Goal: Task Accomplishment & Management: Manage account settings

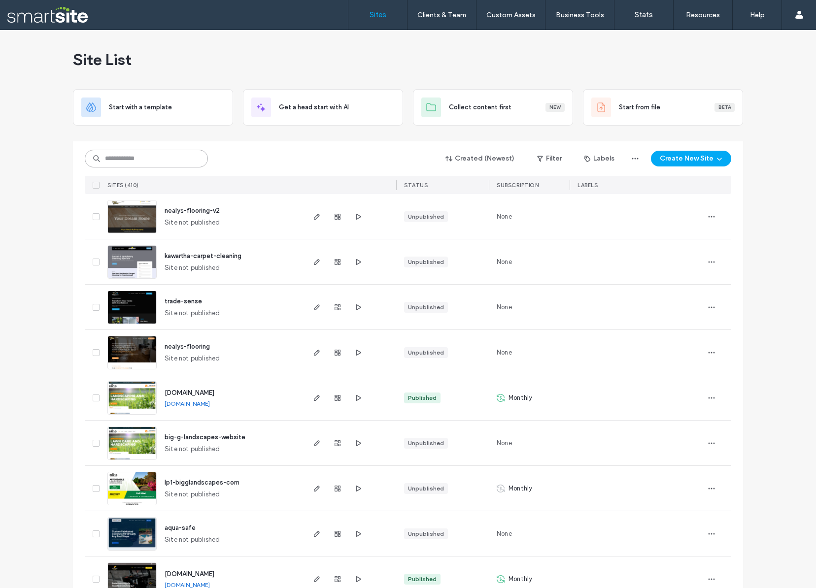
click at [168, 150] on input at bounding box center [146, 159] width 123 height 18
click at [162, 159] on input at bounding box center [146, 159] width 123 height 18
click at [138, 162] on input at bounding box center [146, 159] width 123 height 18
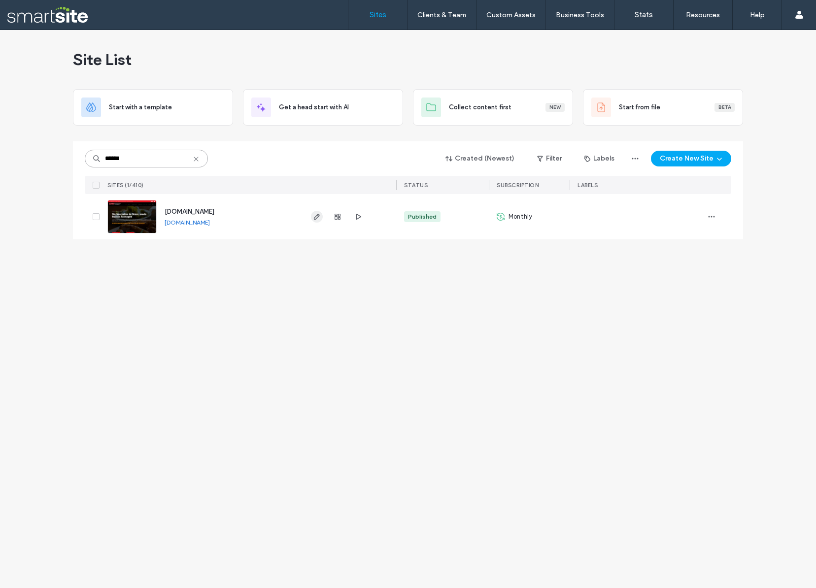
type input "******"
click at [320, 218] on icon "button" at bounding box center [317, 217] width 8 height 8
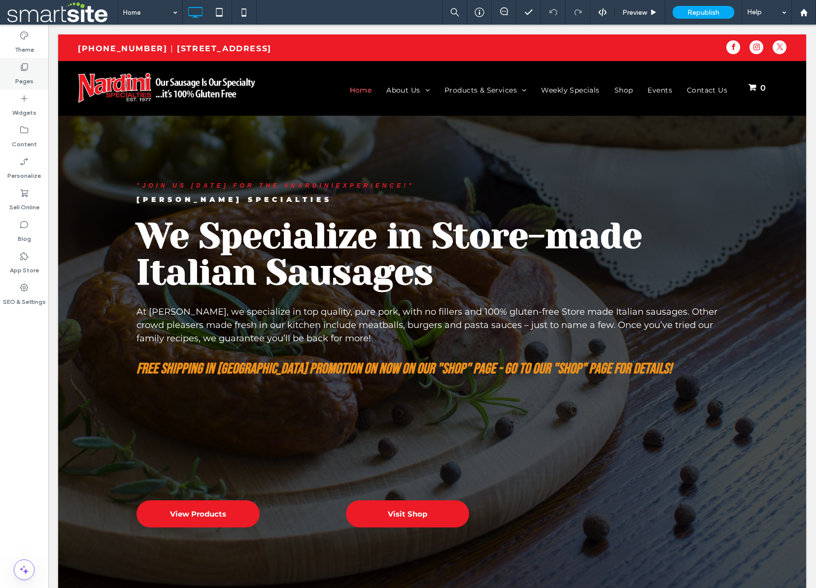
click at [23, 68] on icon at bounding box center [24, 67] width 10 height 10
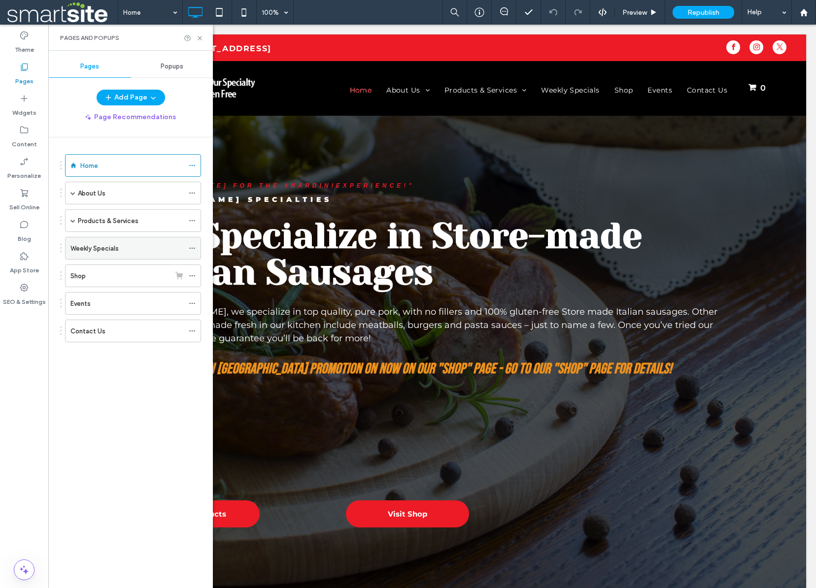
click at [94, 252] on label "Weekly Specials" at bounding box center [94, 248] width 48 height 17
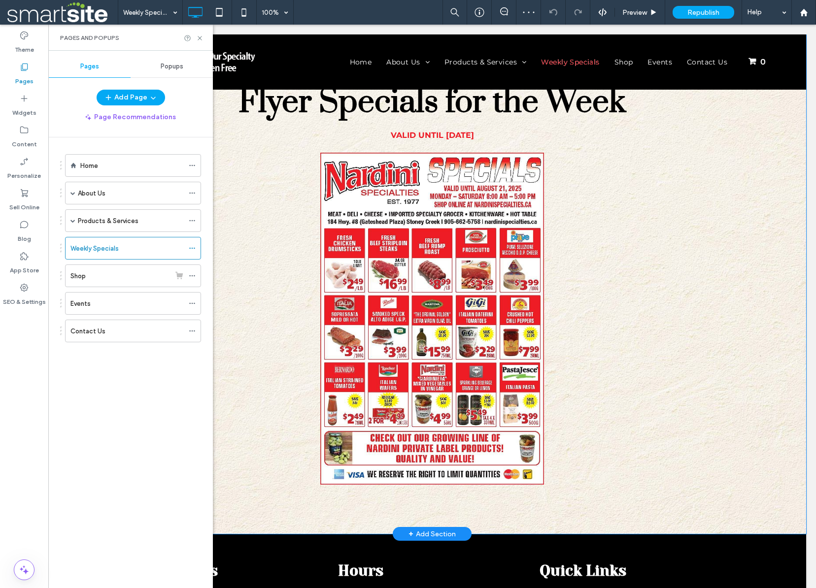
scroll to position [215, 0]
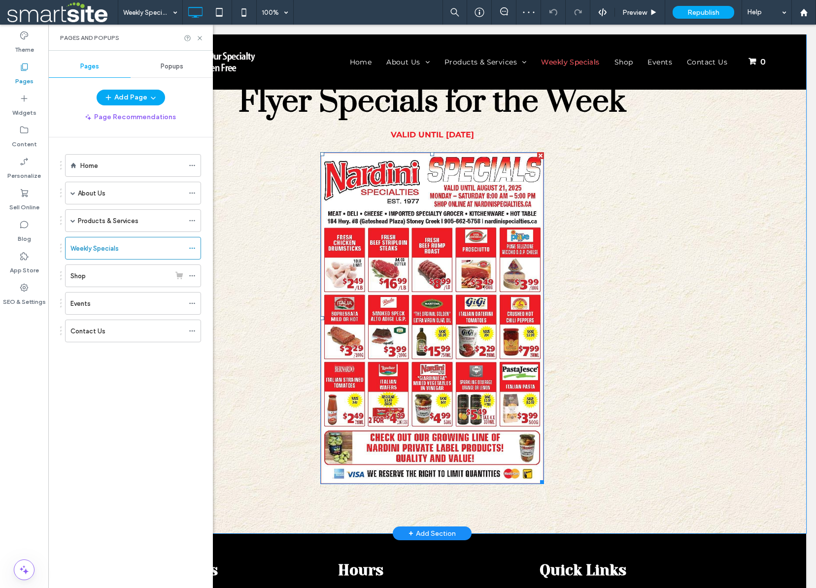
click at [427, 313] on img at bounding box center [432, 318] width 224 height 332
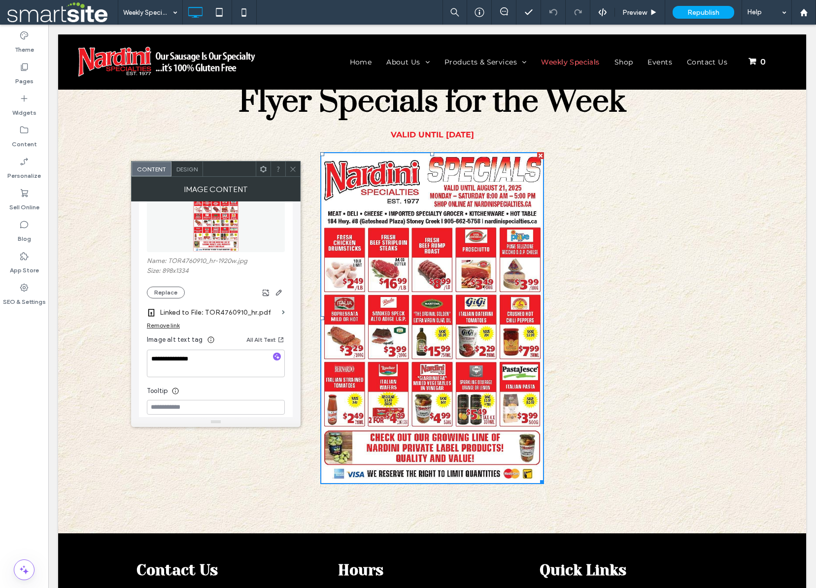
scroll to position [161, 0]
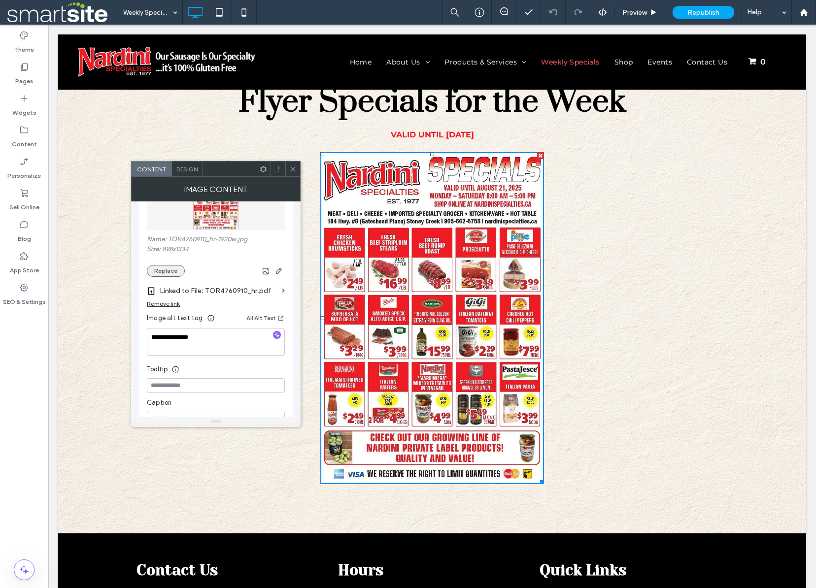
click at [167, 271] on button "Replace" at bounding box center [166, 271] width 38 height 12
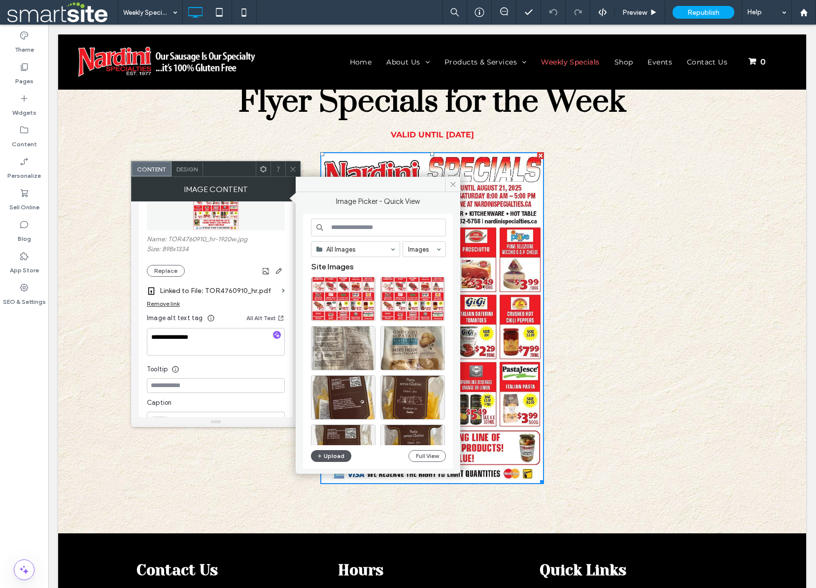
click at [332, 456] on button "Upload" at bounding box center [331, 456] width 40 height 12
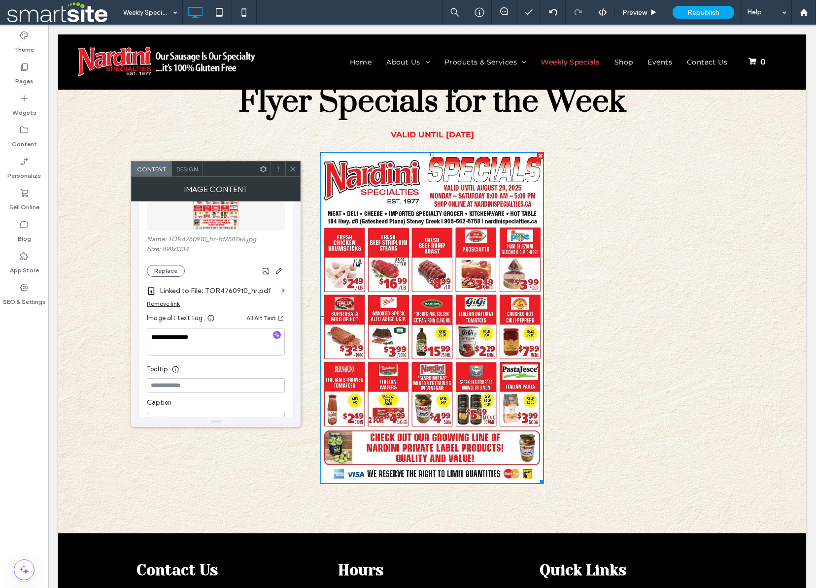
click at [162, 304] on div "Remove link" at bounding box center [163, 303] width 33 height 7
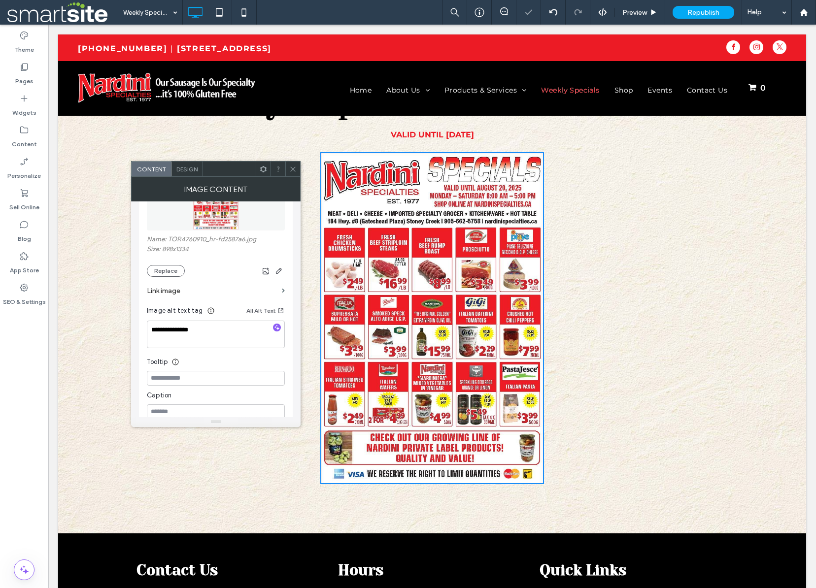
click at [164, 293] on label "Link image" at bounding box center [212, 291] width 131 height 18
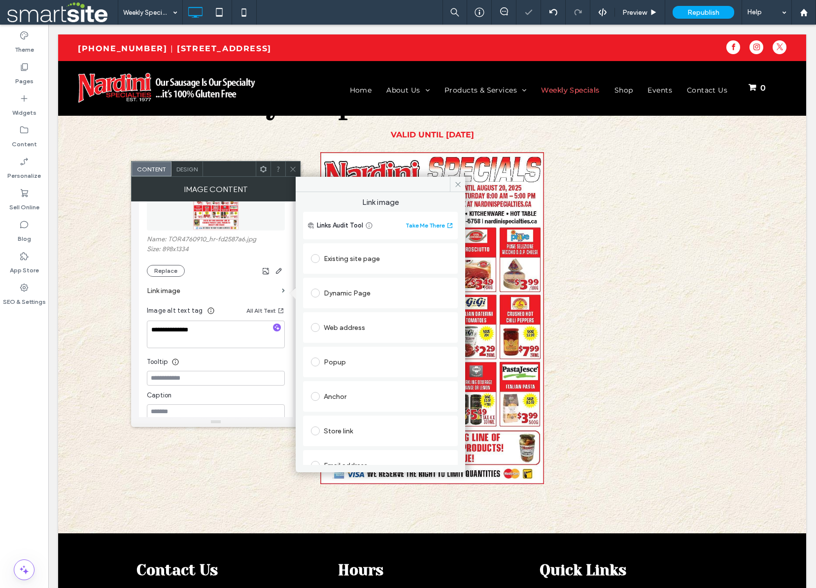
scroll to position [85, 0]
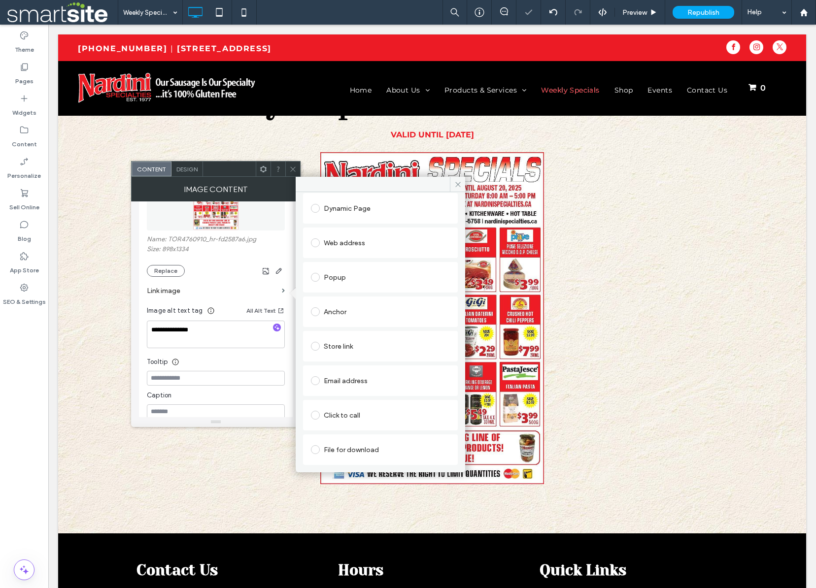
click at [337, 447] on div "File for download" at bounding box center [380, 450] width 139 height 16
click at [338, 449] on div "File" at bounding box center [380, 449] width 138 height 9
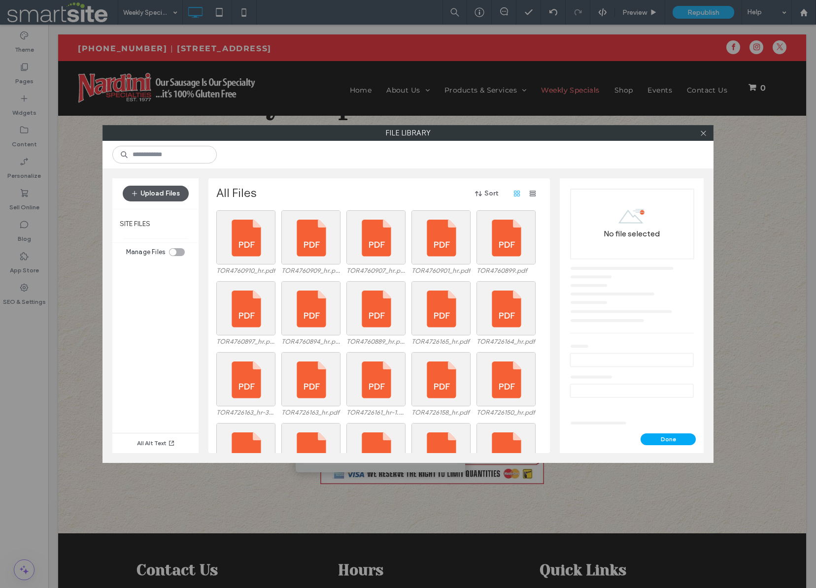
click at [157, 189] on button "Upload Files" at bounding box center [156, 194] width 66 height 16
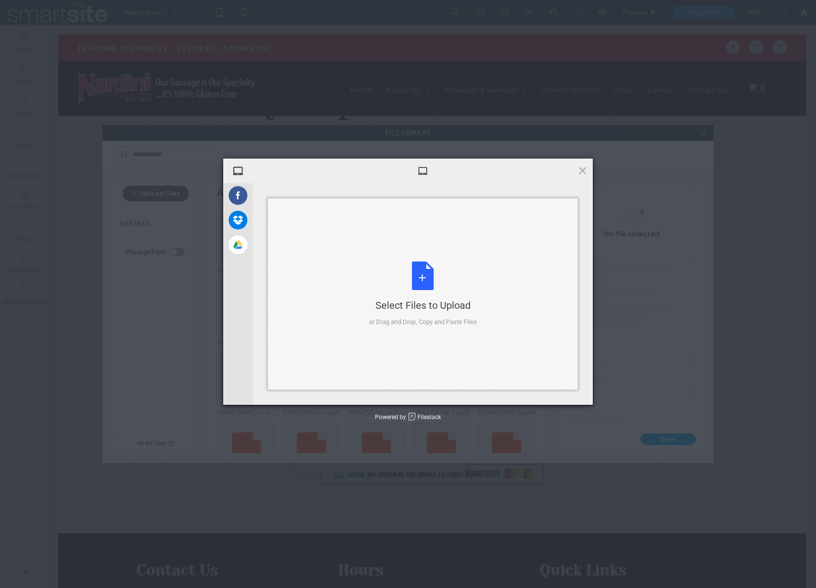
click at [416, 279] on div "Select Files to Upload or Drag and Drop, Copy and Paste Files" at bounding box center [423, 295] width 108 height 66
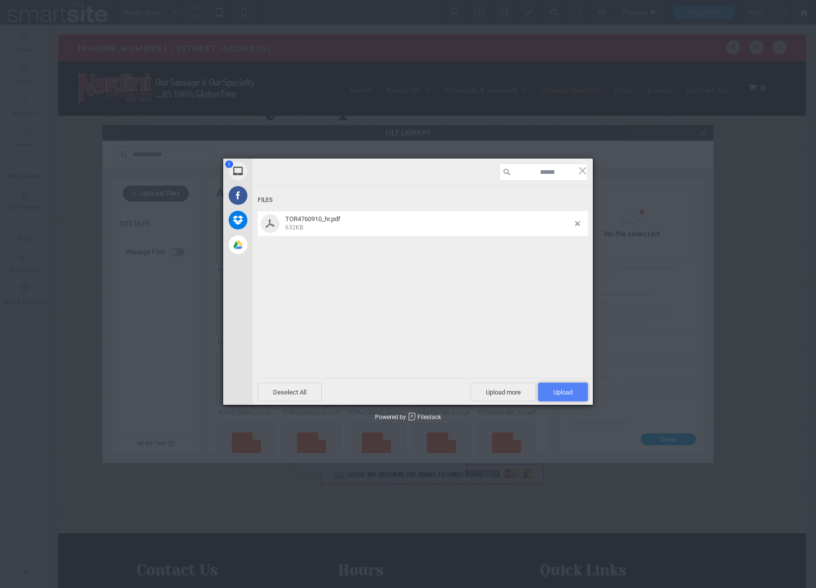
click at [562, 391] on span "Upload 1" at bounding box center [562, 392] width 19 height 7
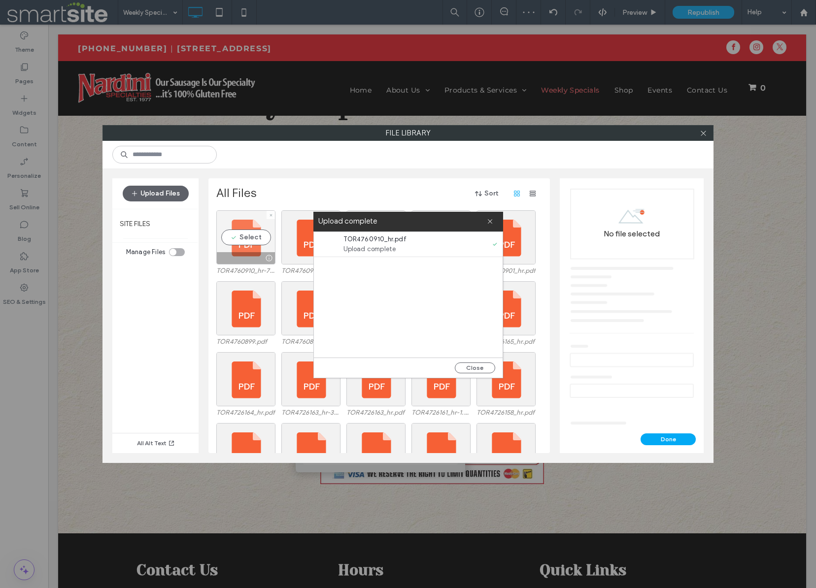
click at [243, 237] on div "Select" at bounding box center [245, 237] width 59 height 54
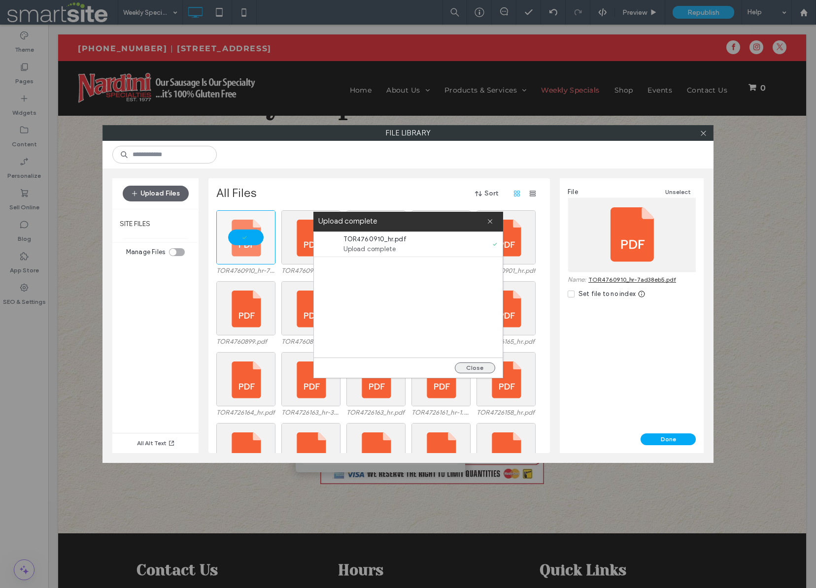
click at [476, 367] on button "Close" at bounding box center [475, 367] width 40 height 11
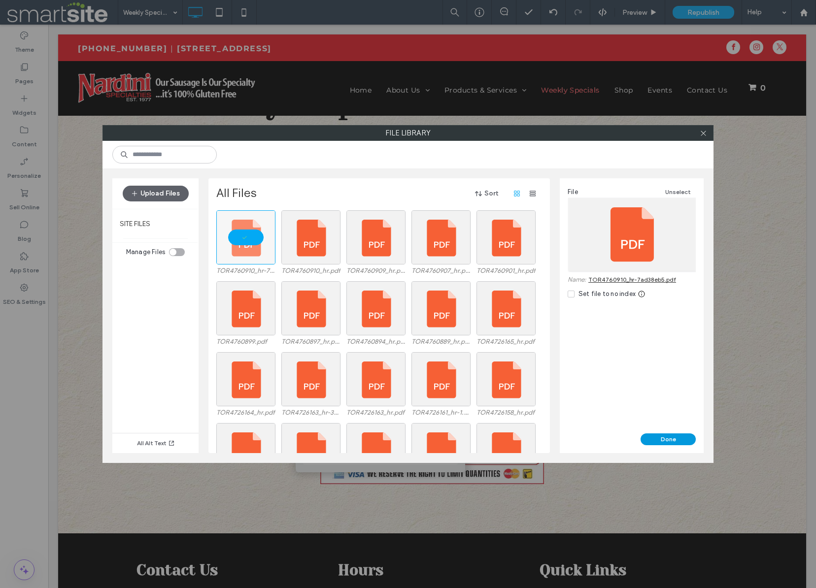
click at [662, 439] on button "Done" at bounding box center [667, 439] width 55 height 12
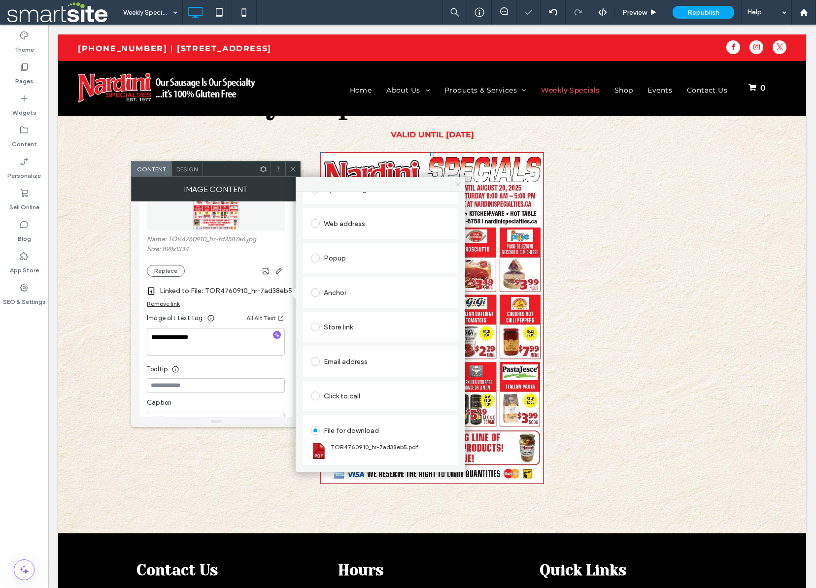
click at [458, 181] on icon at bounding box center [457, 184] width 7 height 7
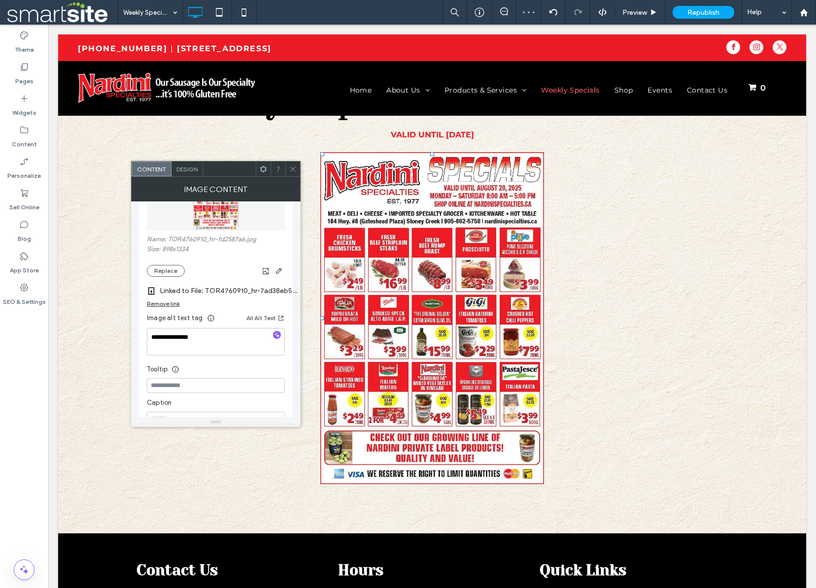
click at [287, 170] on div at bounding box center [292, 169] width 15 height 15
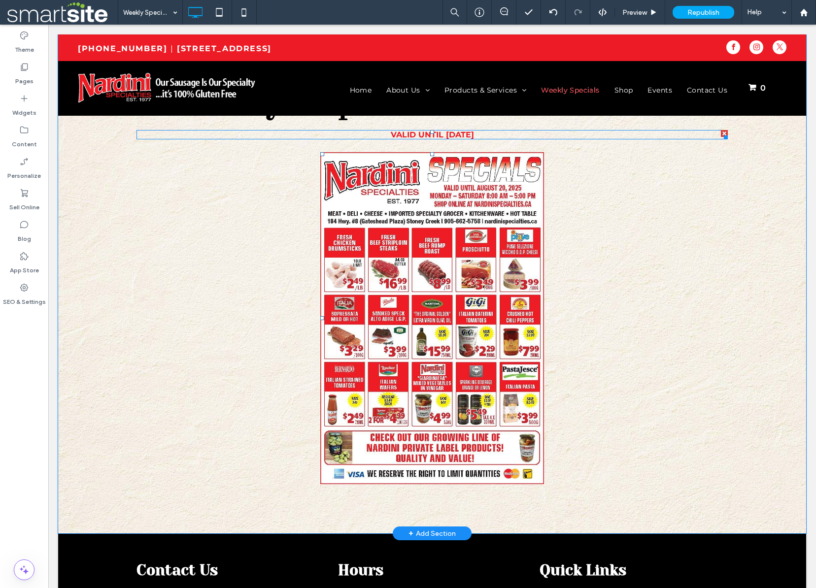
click at [474, 132] on strong "VALID UNTIL [DATE]" at bounding box center [432, 134] width 83 height 9
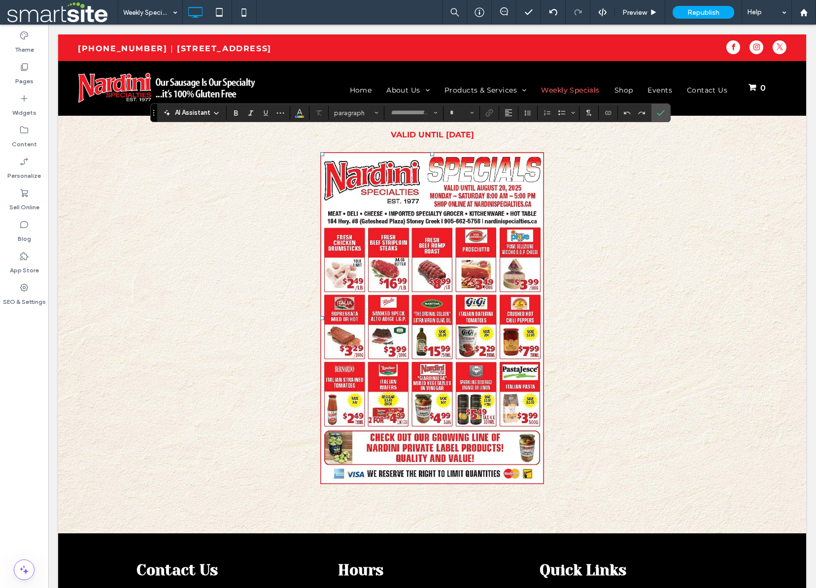
type input "**********"
type input "**"
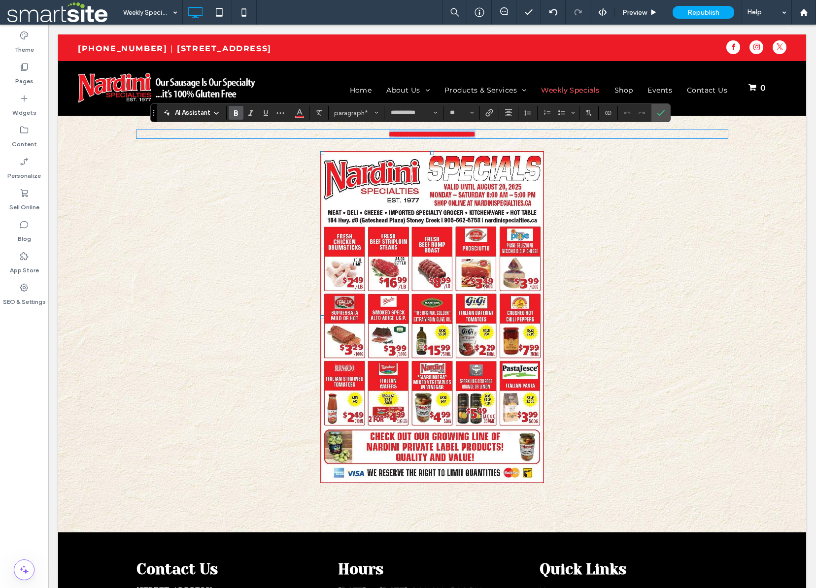
click at [463, 134] on strong "**********" at bounding box center [432, 134] width 87 height 7
click at [668, 114] on section at bounding box center [660, 113] width 19 height 18
click at [660, 112] on icon "Confirm" at bounding box center [661, 113] width 8 height 8
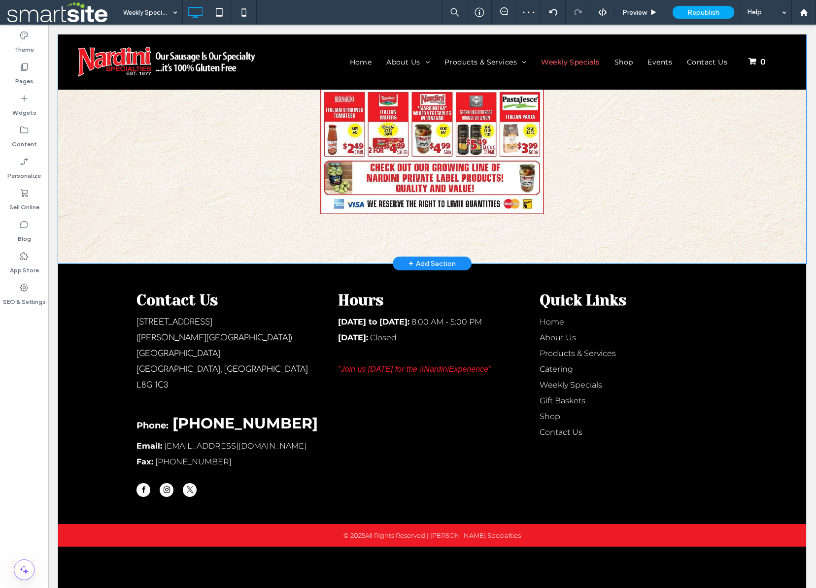
scroll to position [0, 0]
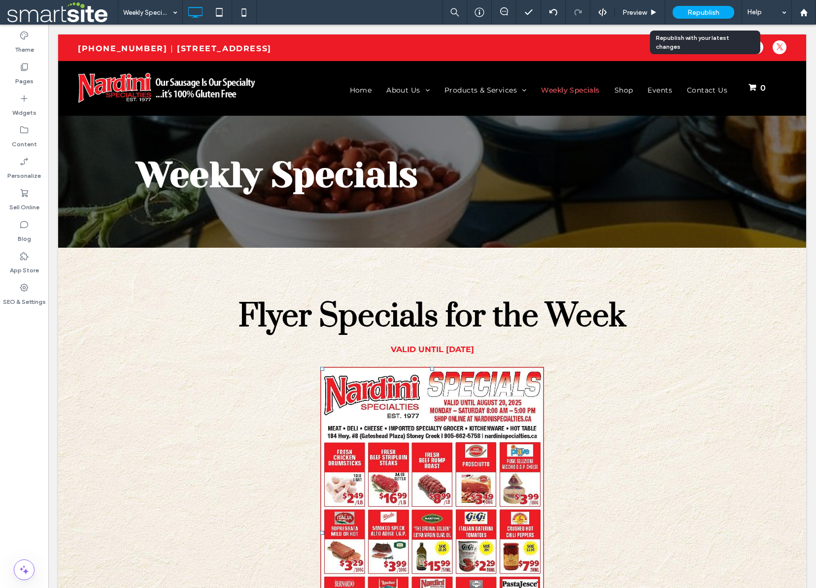
click at [700, 13] on span "Republish" at bounding box center [703, 12] width 32 height 8
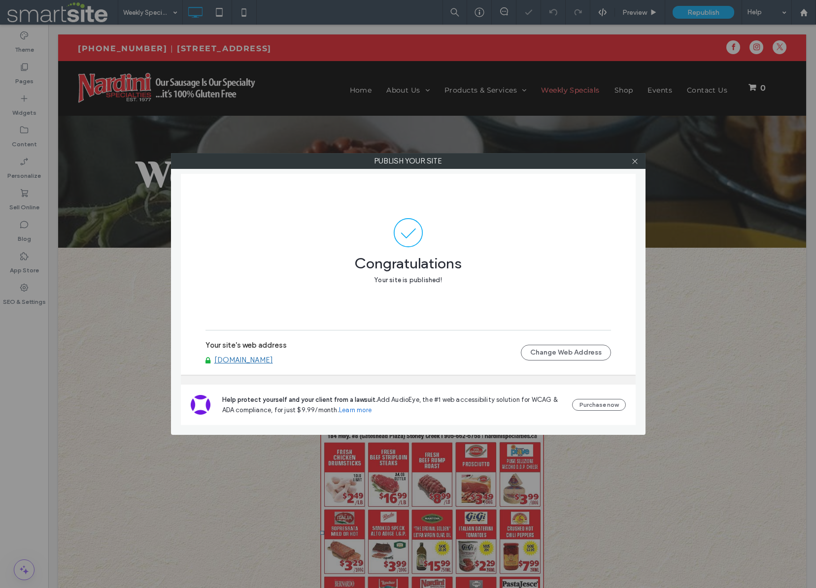
drag, startPoint x: 259, startPoint y: 361, endPoint x: 266, endPoint y: 360, distance: 6.9
click at [259, 361] on link "[DOMAIN_NAME]" at bounding box center [243, 360] width 59 height 9
drag, startPoint x: 636, startPoint y: 162, endPoint x: 659, endPoint y: 2, distance: 160.7
click at [636, 162] on icon at bounding box center [634, 161] width 7 height 7
